Goal: Find specific page/section: Find specific page/section

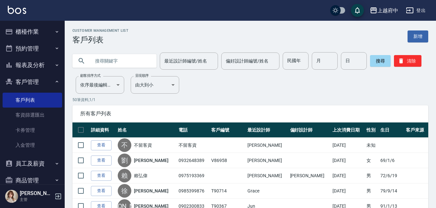
click at [125, 55] on input "text" at bounding box center [121, 60] width 61 height 17
type input "0961358202"
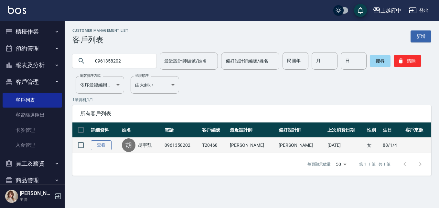
click at [101, 145] on link "查看" at bounding box center [101, 145] width 21 height 10
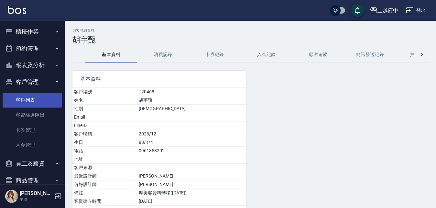
click at [18, 103] on link "客戶列表" at bounding box center [33, 100] width 60 height 15
